Goal: Task Accomplishment & Management: Use online tool/utility

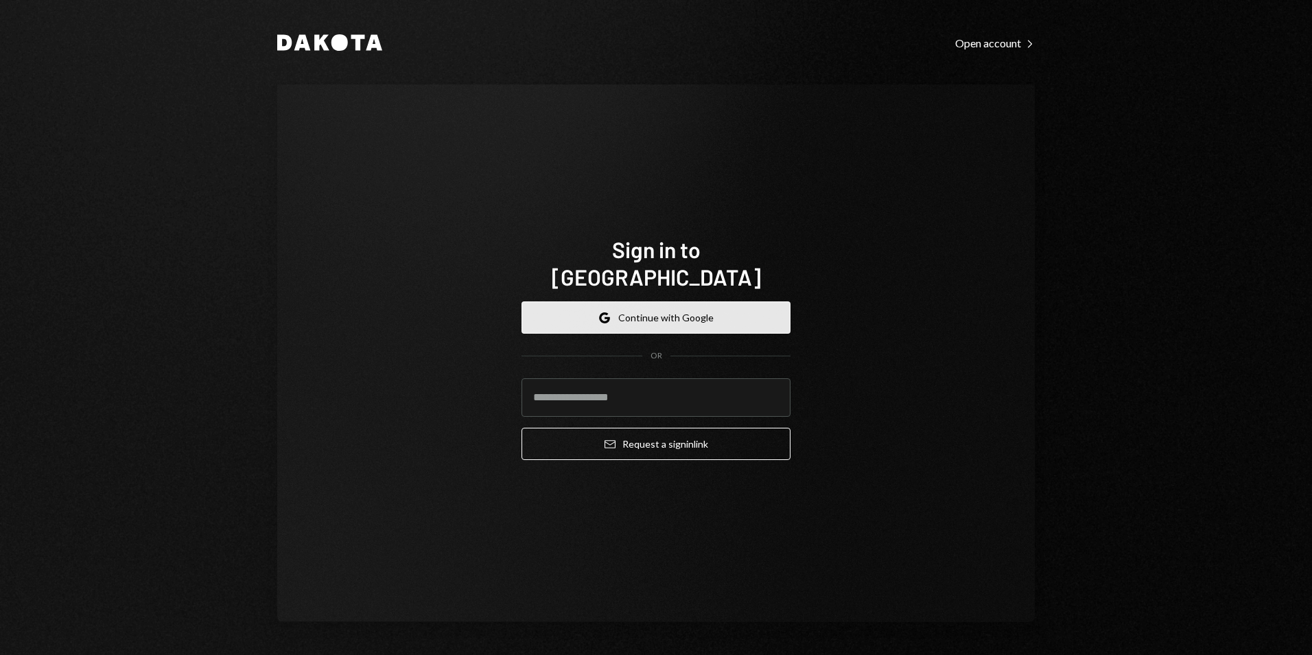
click at [697, 314] on button "Google Continue with Google" at bounding box center [656, 317] width 269 height 32
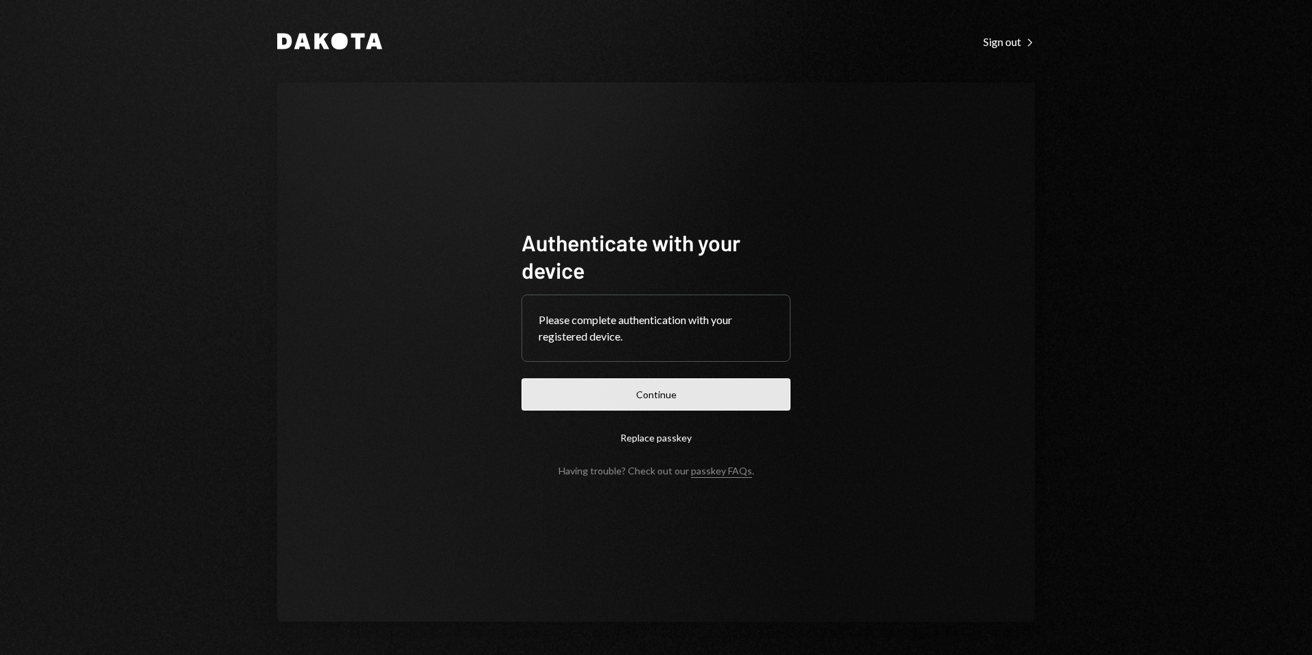
click at [681, 401] on button "Continue" at bounding box center [656, 394] width 269 height 32
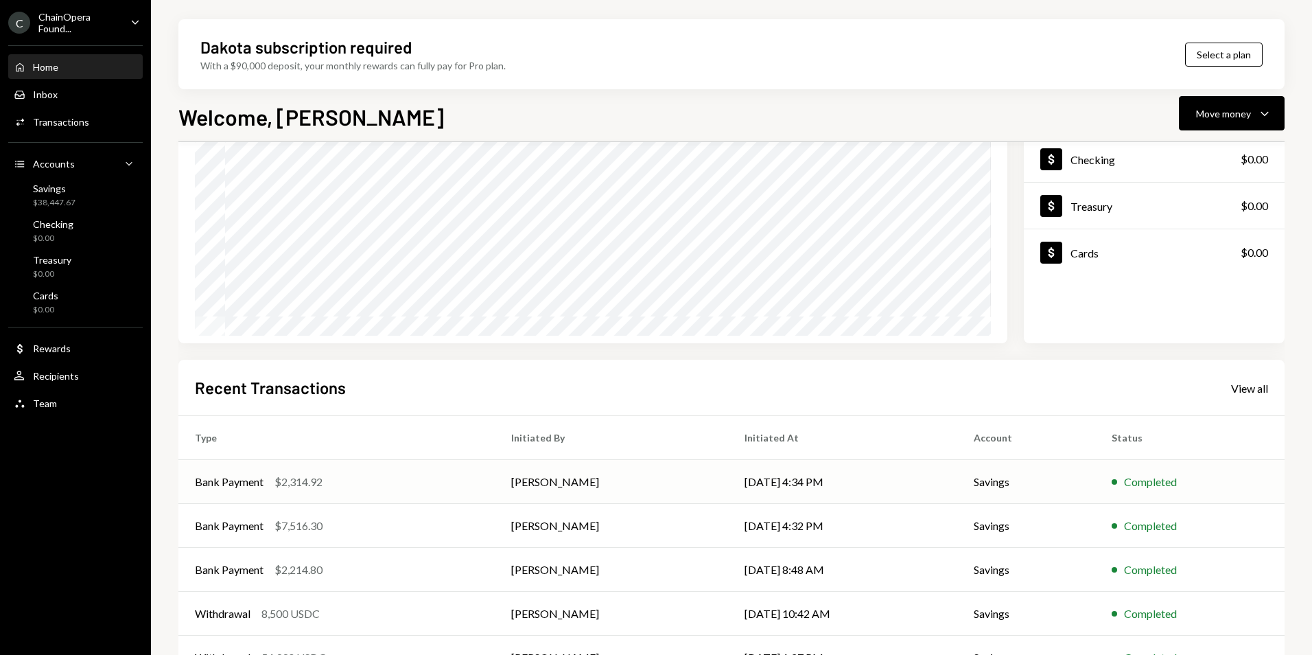
scroll to position [137, 0]
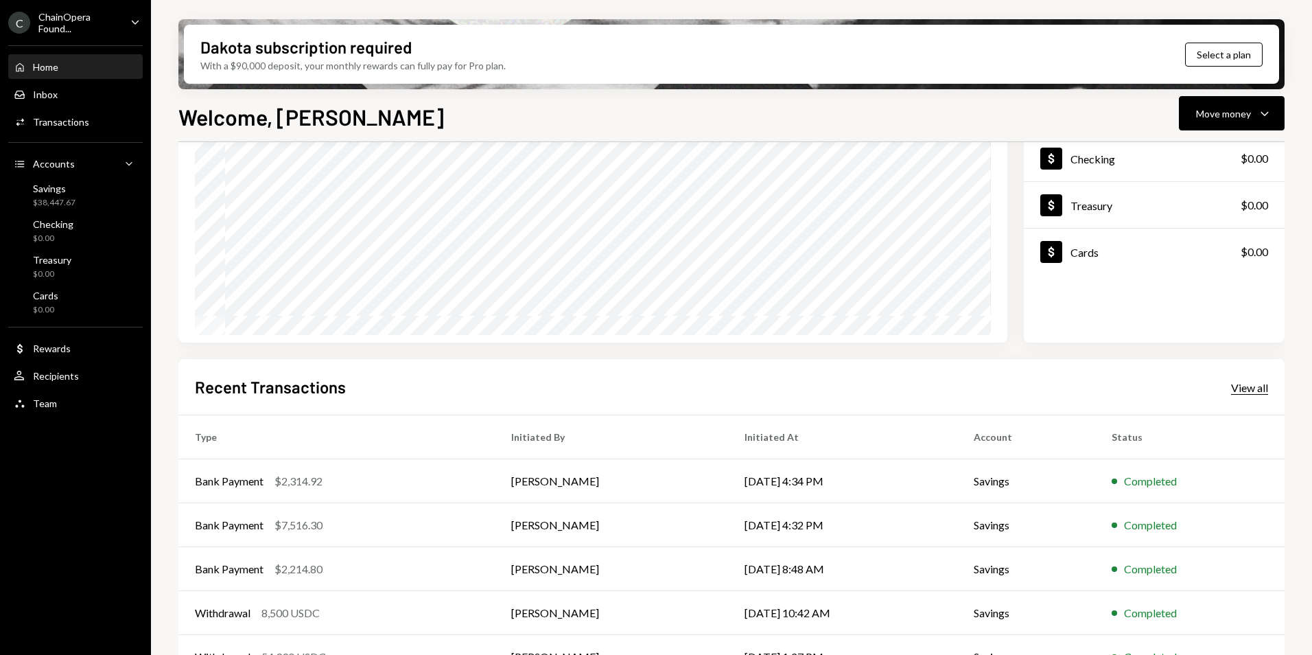
click at [1259, 392] on div "View all" at bounding box center [1249, 388] width 37 height 14
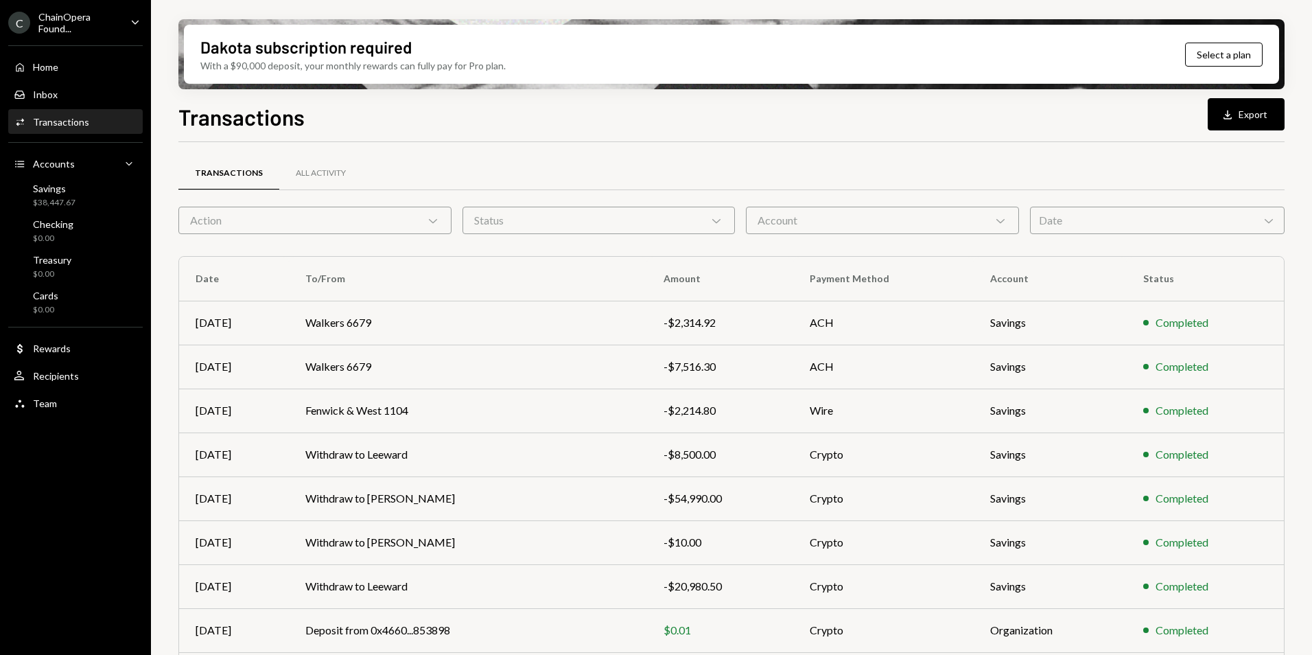
click at [434, 220] on icon "Chevron Down" at bounding box center [433, 220] width 14 height 14
click at [313, 169] on div "All Activity" at bounding box center [321, 173] width 50 height 12
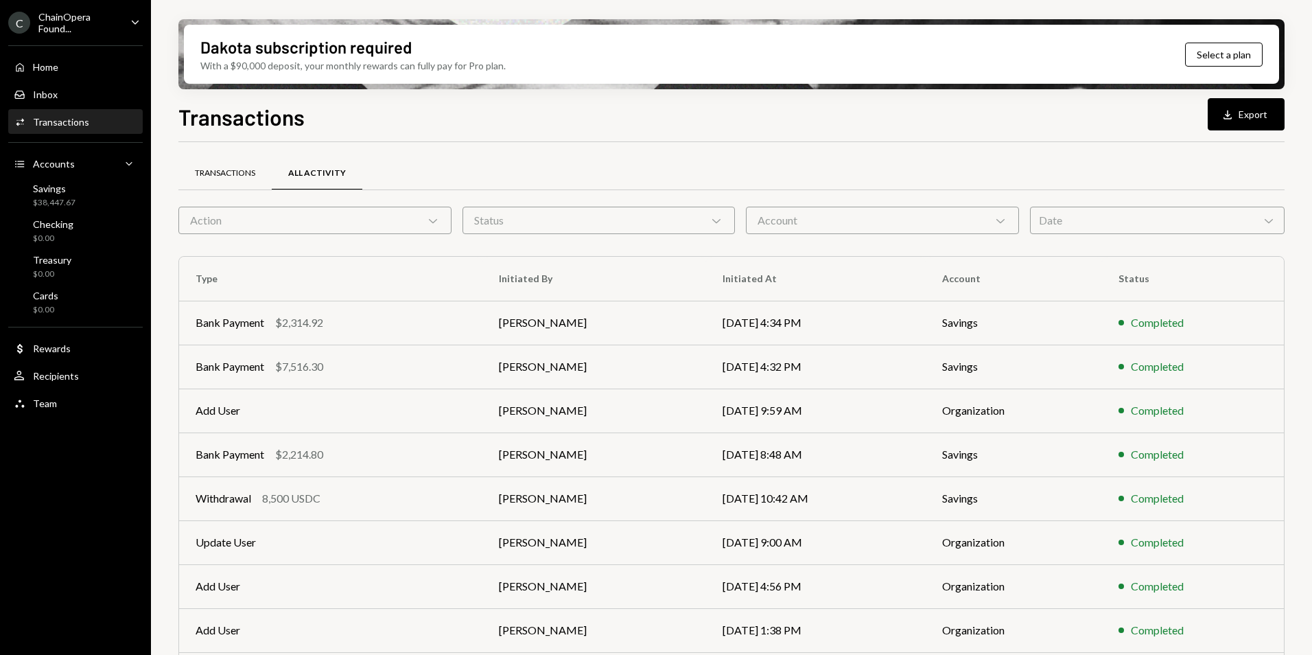
click at [242, 176] on div "Transactions" at bounding box center [225, 173] width 60 height 12
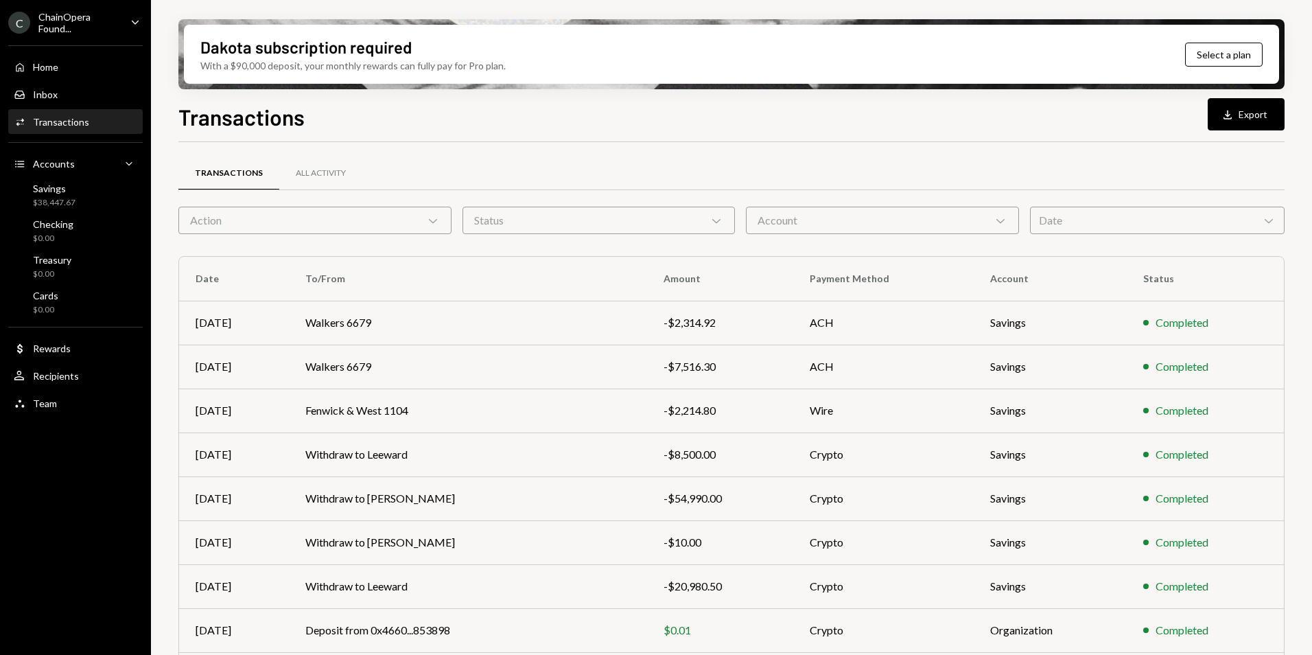
click at [1197, 221] on div "Date Chevron Down" at bounding box center [1157, 220] width 255 height 27
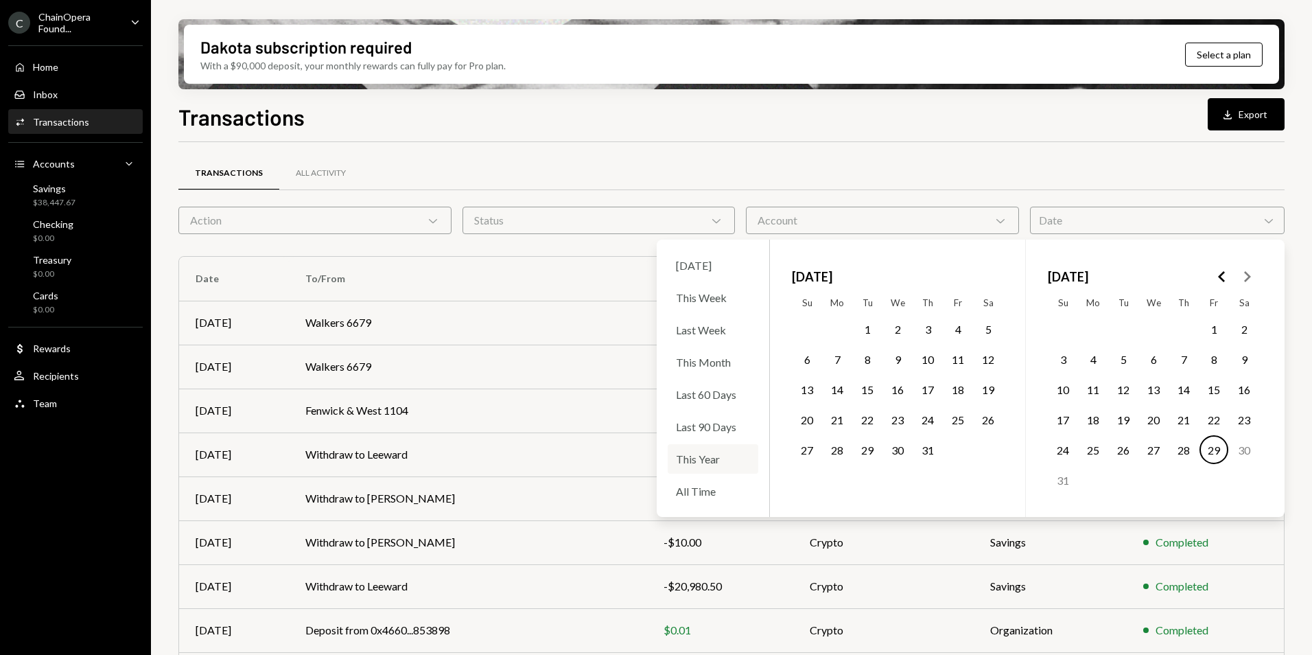
click at [714, 467] on div "This Year" at bounding box center [713, 459] width 91 height 30
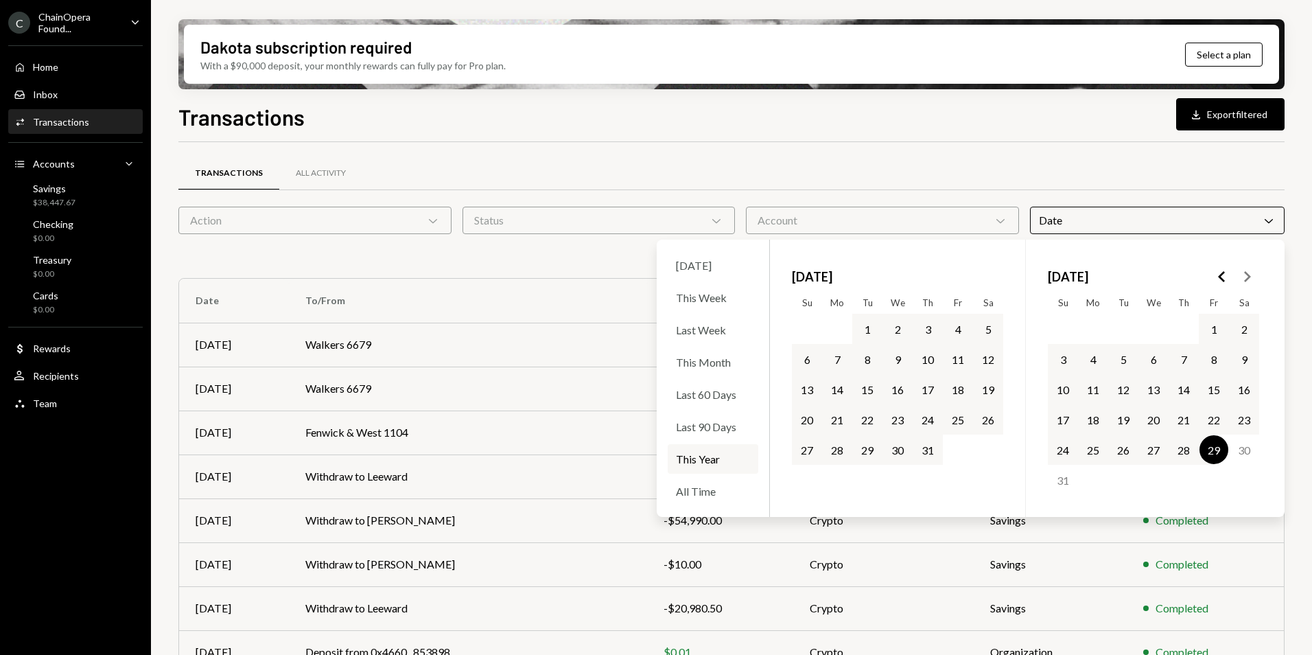
click at [917, 156] on div "Transactions All Activity" at bounding box center [731, 173] width 1106 height 35
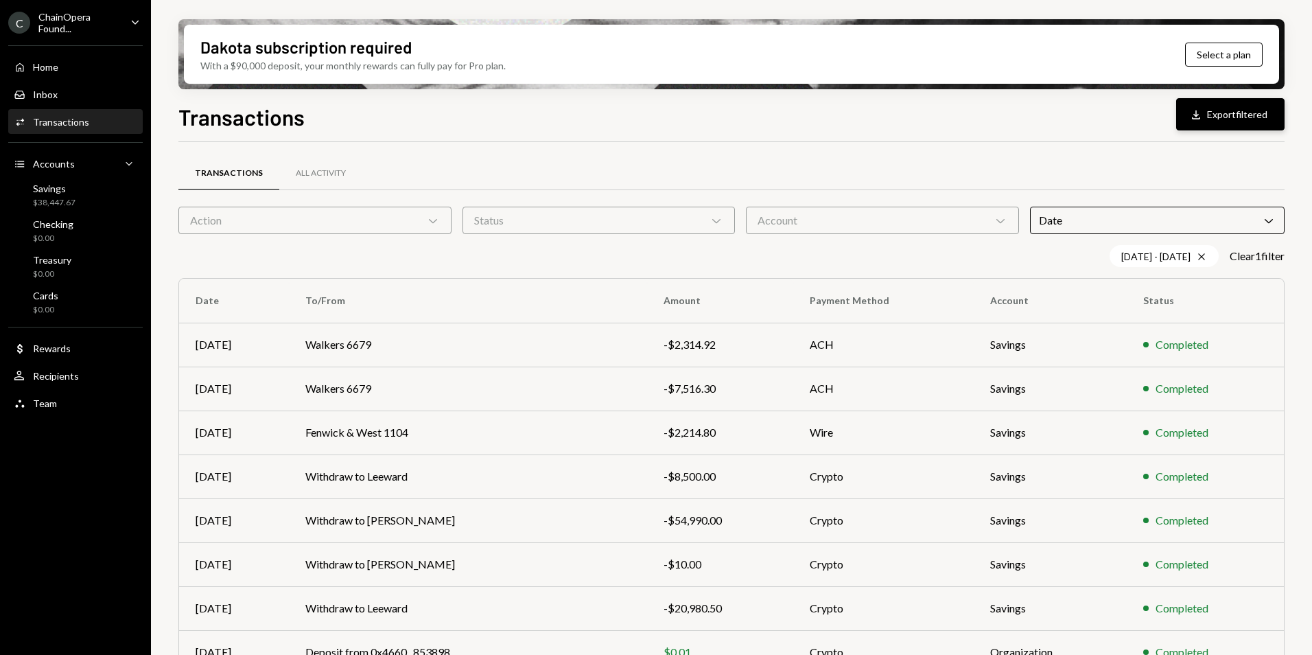
click at [1243, 117] on button "Download Export filtered" at bounding box center [1230, 114] width 108 height 32
click at [45, 76] on div "Home Home" at bounding box center [76, 67] width 124 height 23
